Goal: Navigation & Orientation: Find specific page/section

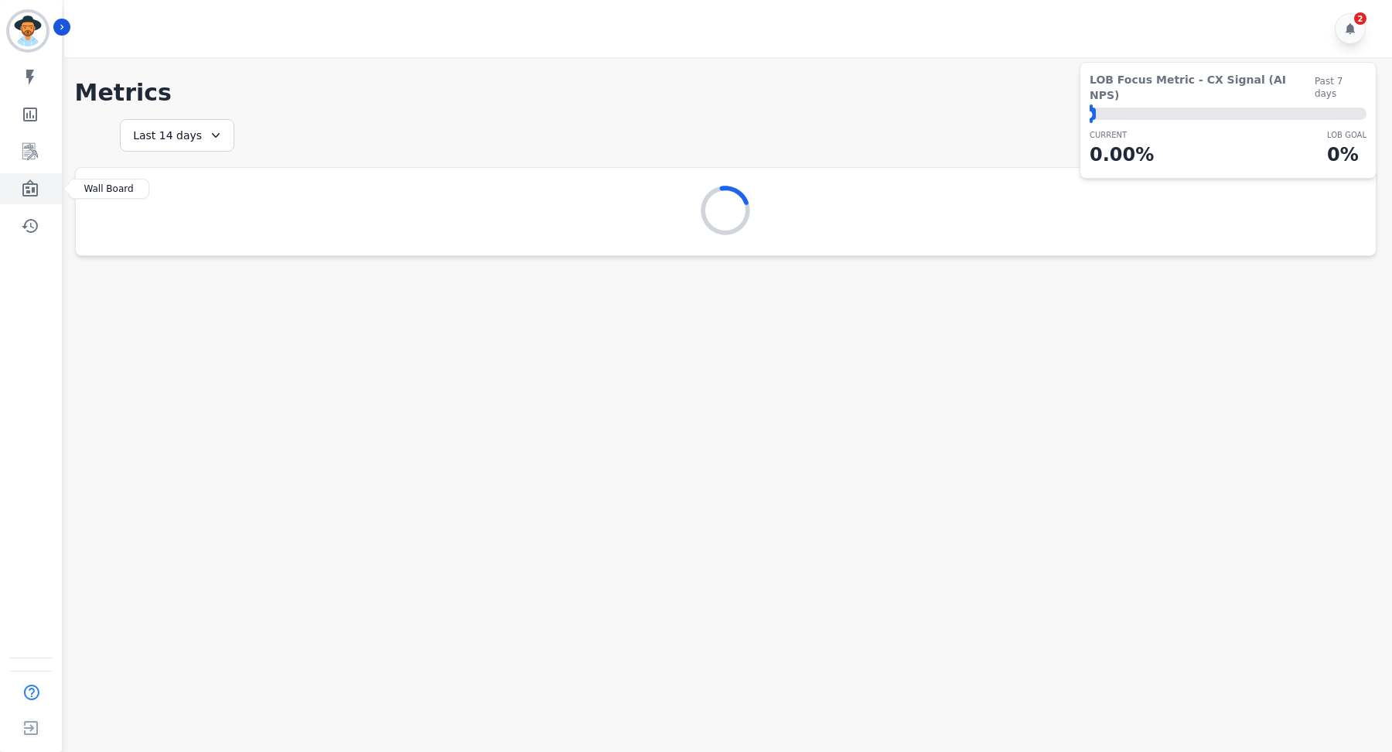
click at [26, 191] on icon "Sidebar" at bounding box center [29, 187] width 15 height 17
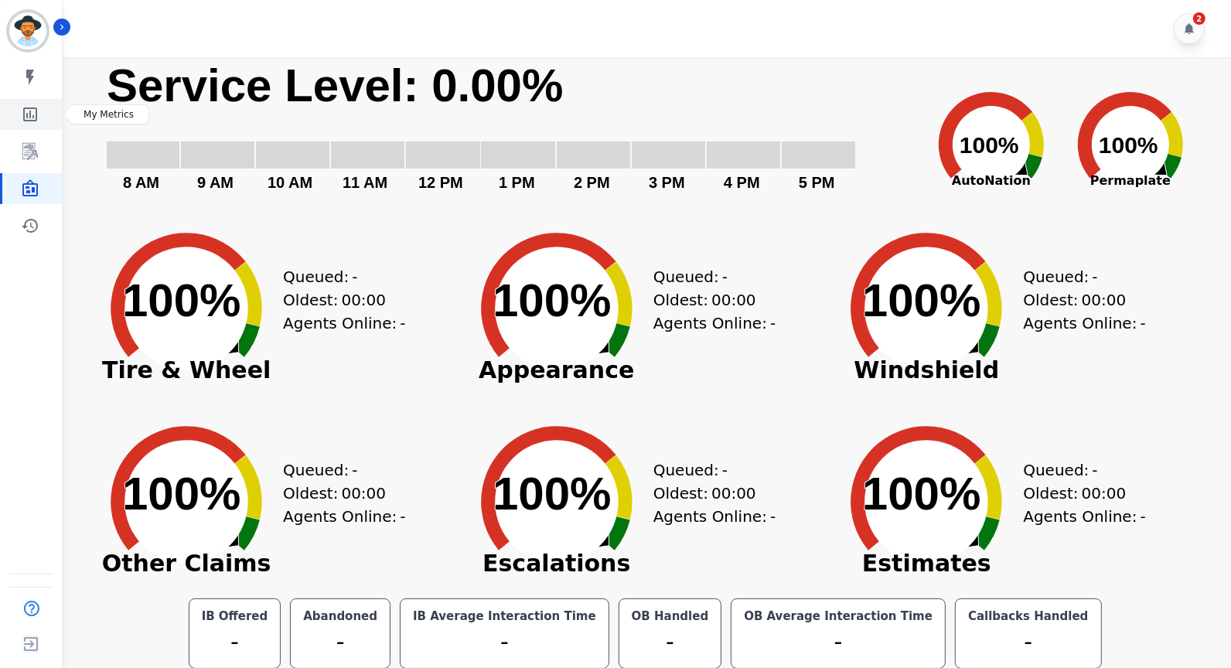
click at [27, 109] on icon "Sidebar" at bounding box center [30, 114] width 19 height 19
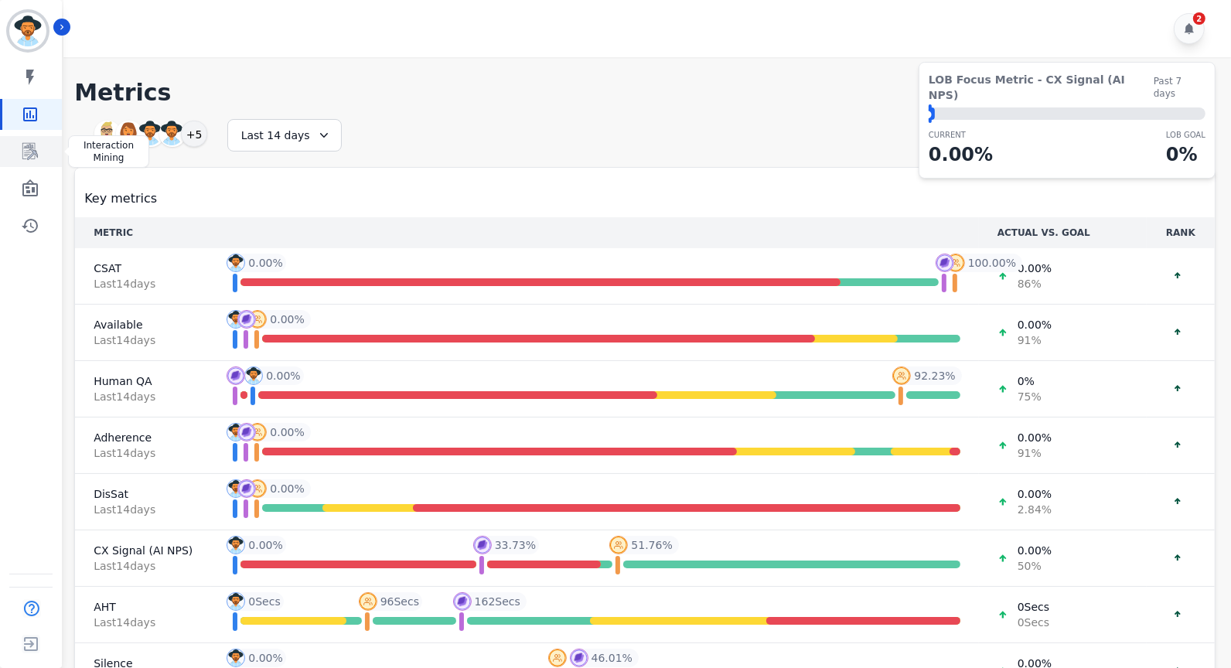
click at [33, 152] on icon "Sidebar" at bounding box center [31, 152] width 12 height 15
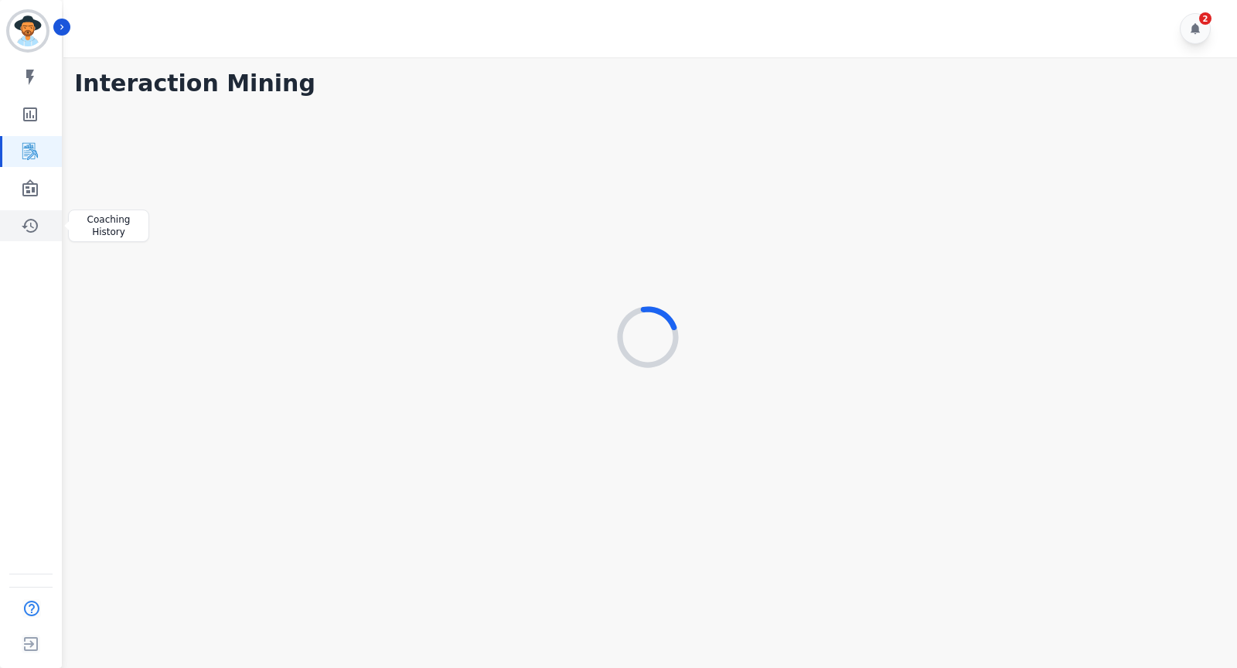
click at [41, 223] on link "Sidebar" at bounding box center [32, 225] width 60 height 31
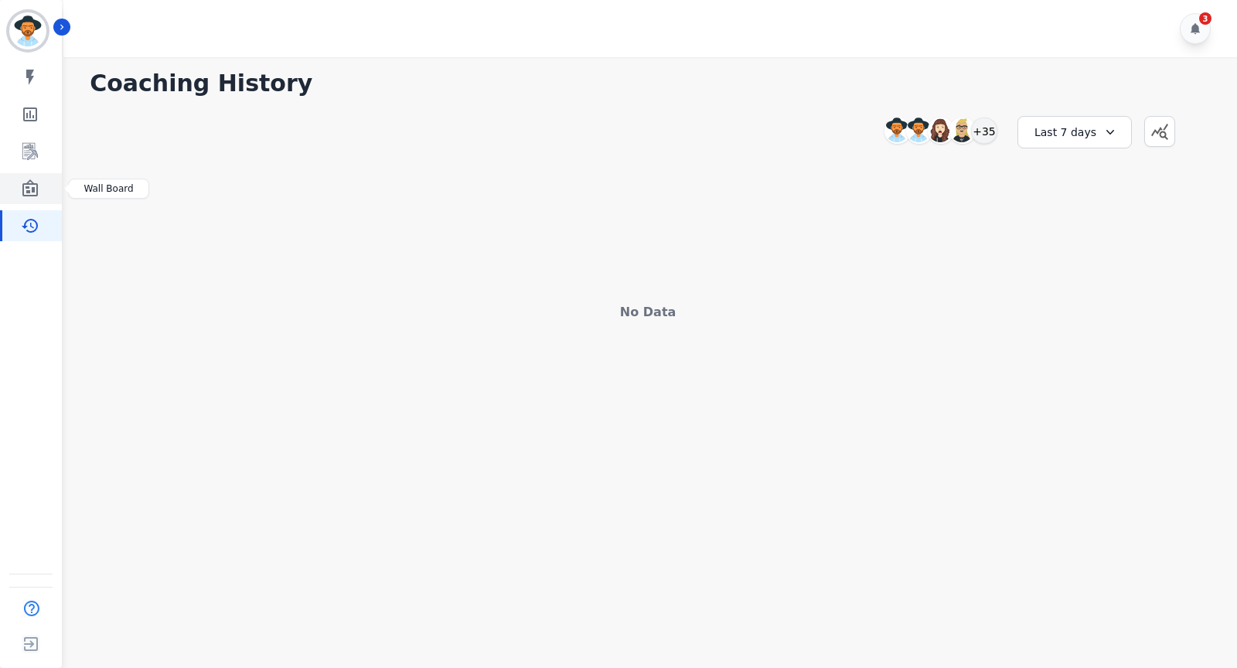
click at [13, 178] on link "Sidebar" at bounding box center [32, 188] width 60 height 31
